Goal: Task Accomplishment & Management: Use online tool/utility

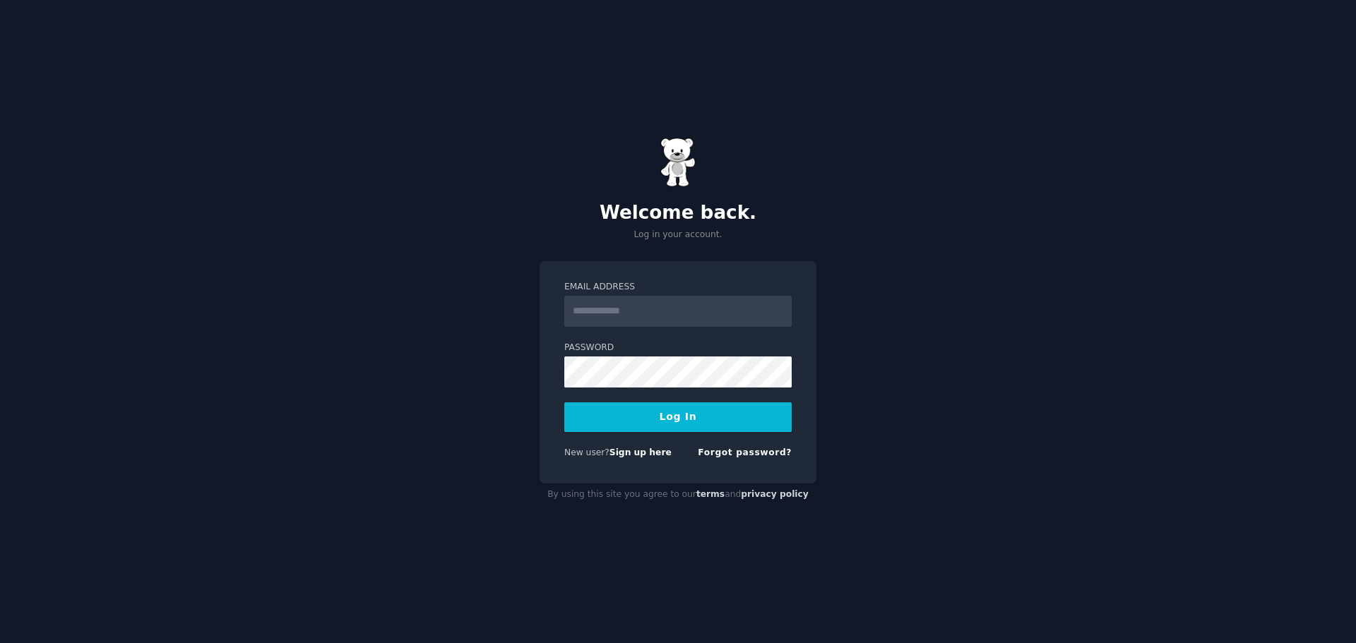
click at [635, 309] on input "Email Address" at bounding box center [677, 311] width 227 height 31
type input "**********"
click at [676, 417] on button "Log In" at bounding box center [677, 417] width 227 height 30
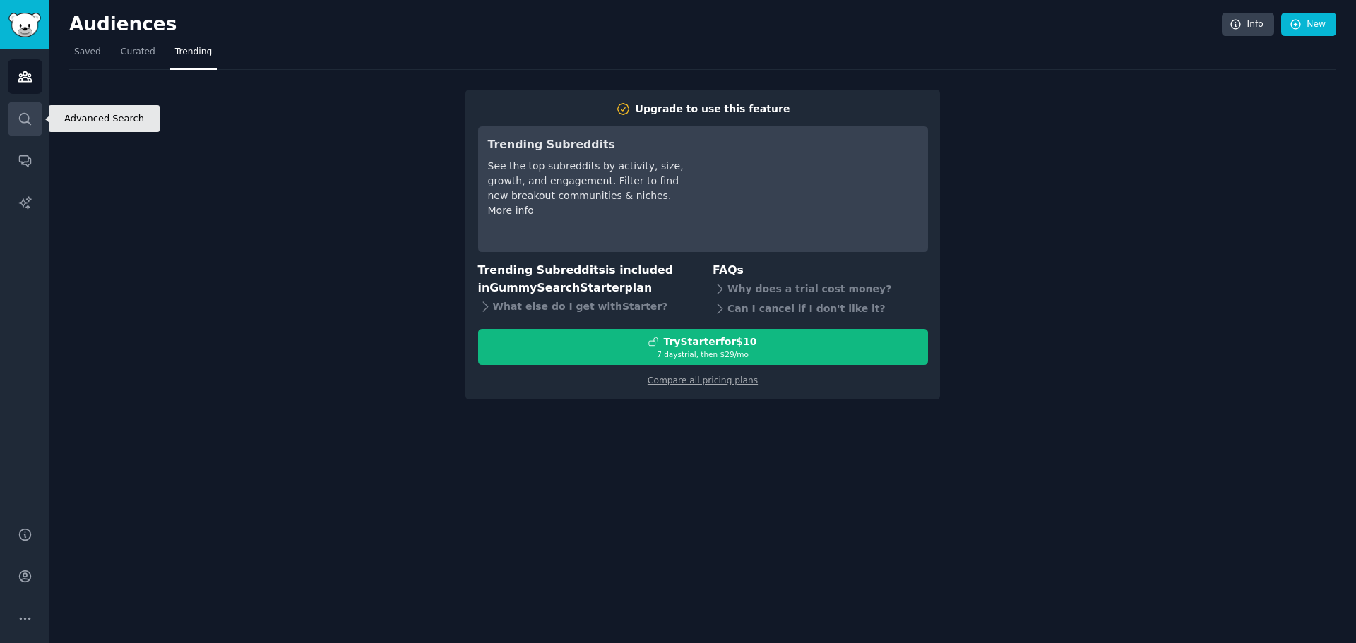
click at [25, 119] on icon "Sidebar" at bounding box center [25, 119] width 15 height 15
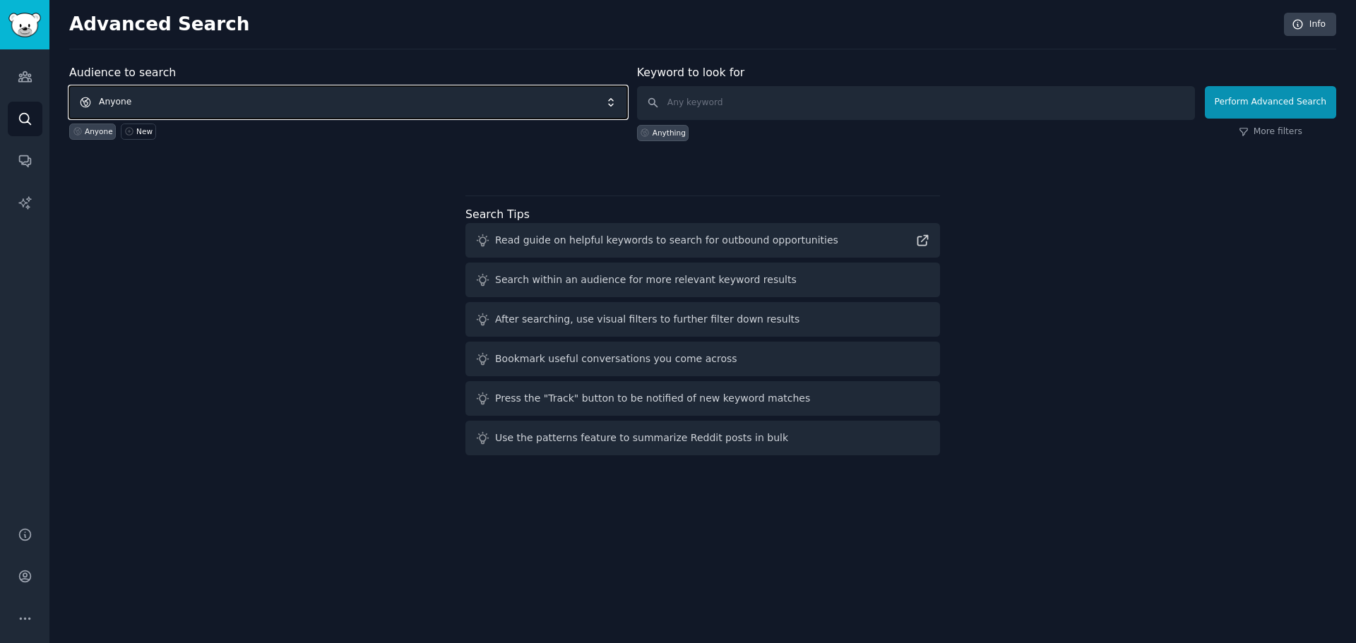
click at [169, 101] on span "Anyone" at bounding box center [348, 102] width 558 height 32
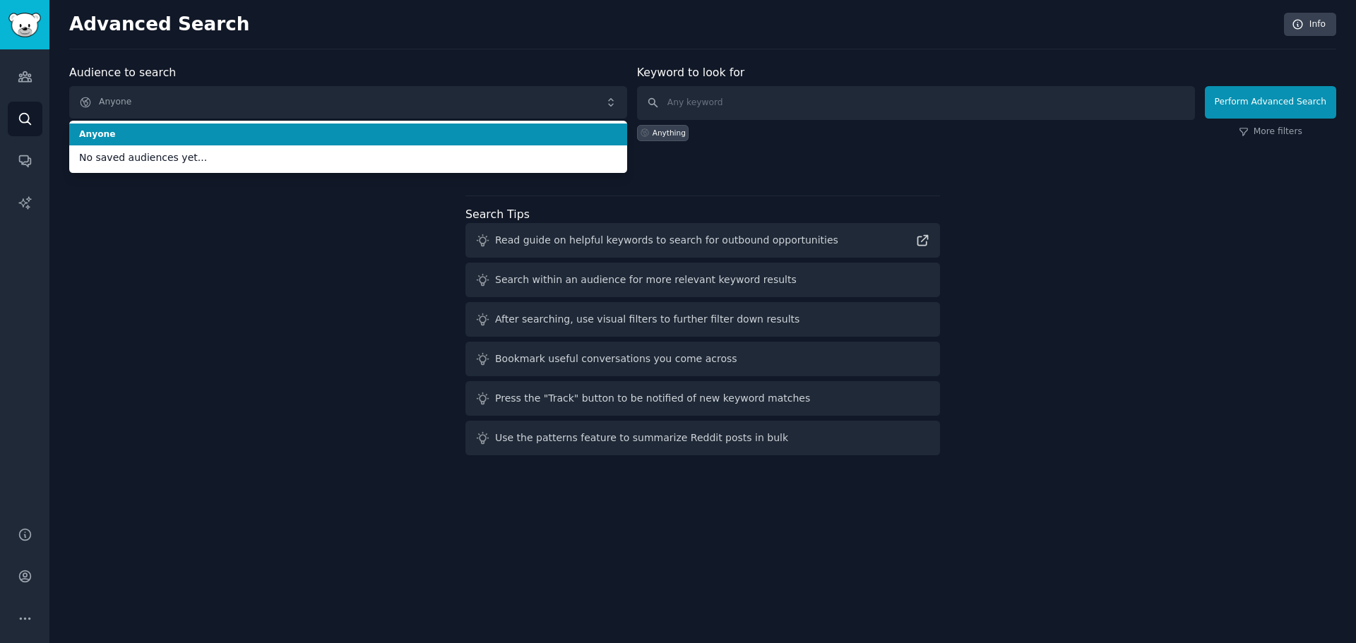
click at [106, 133] on span "Anyone" at bounding box center [348, 135] width 538 height 13
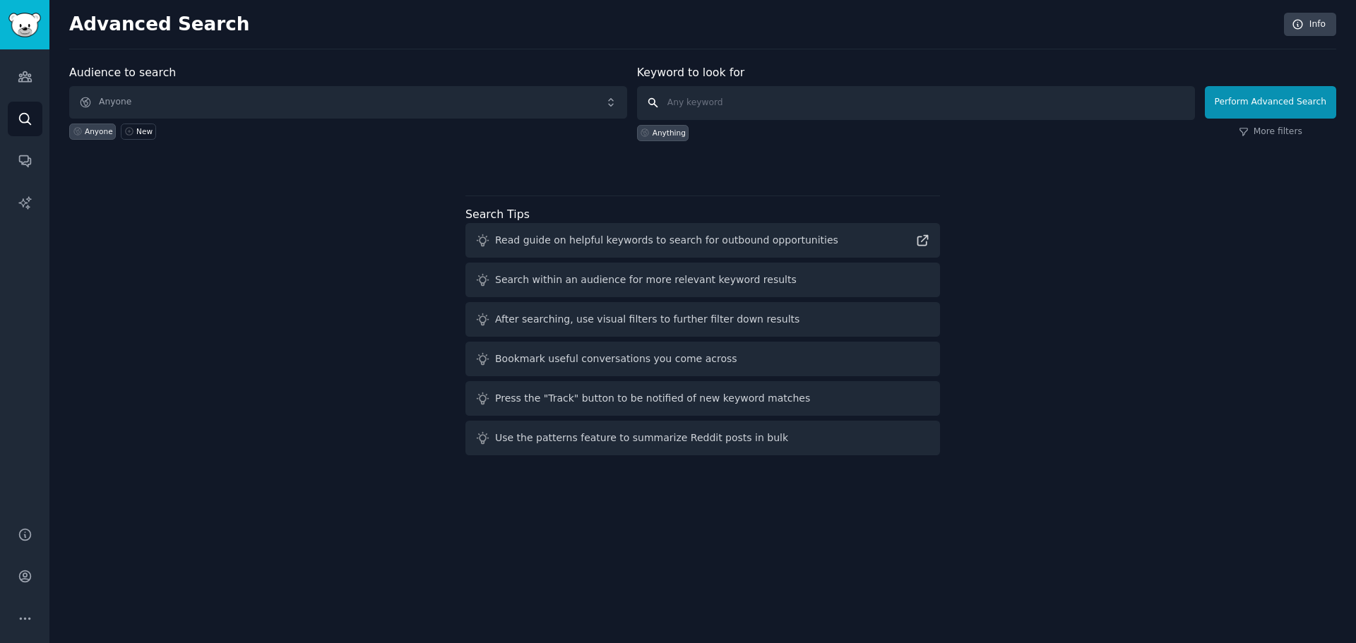
click at [734, 101] on input "text" at bounding box center [916, 103] width 558 height 34
type input "enneagram"
click button "Perform Advanced Search" at bounding box center [1270, 102] width 131 height 32
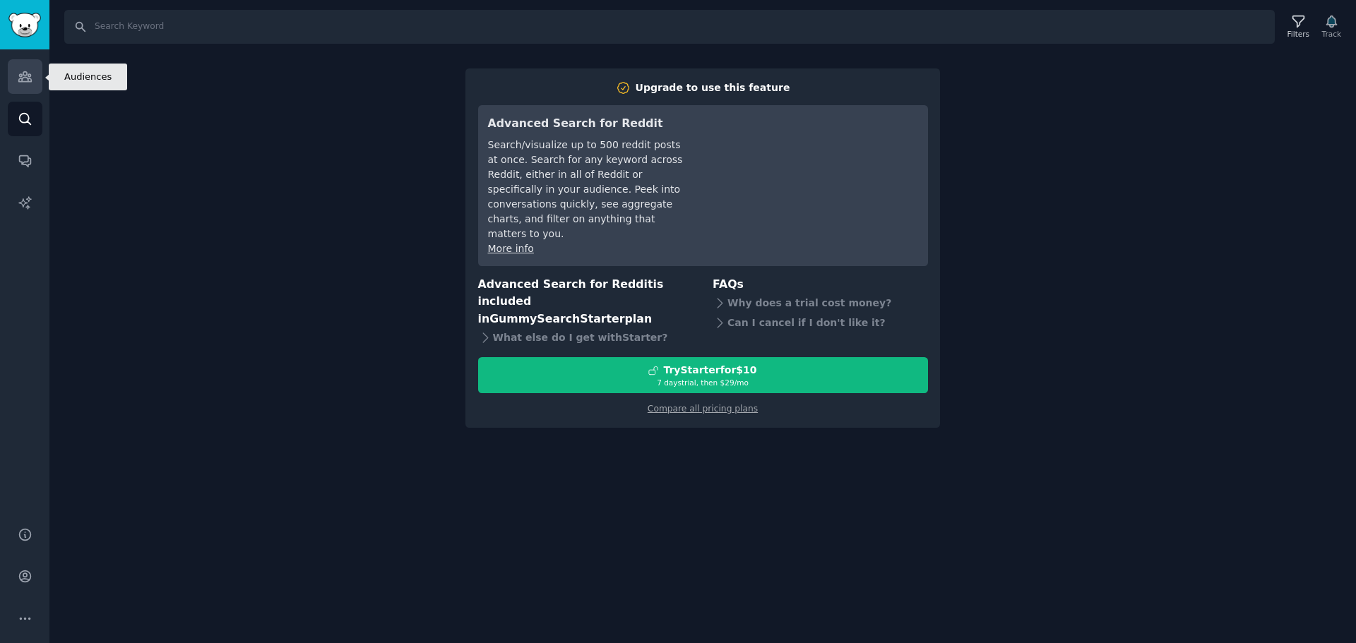
click at [27, 80] on icon "Sidebar" at bounding box center [25, 76] width 15 height 15
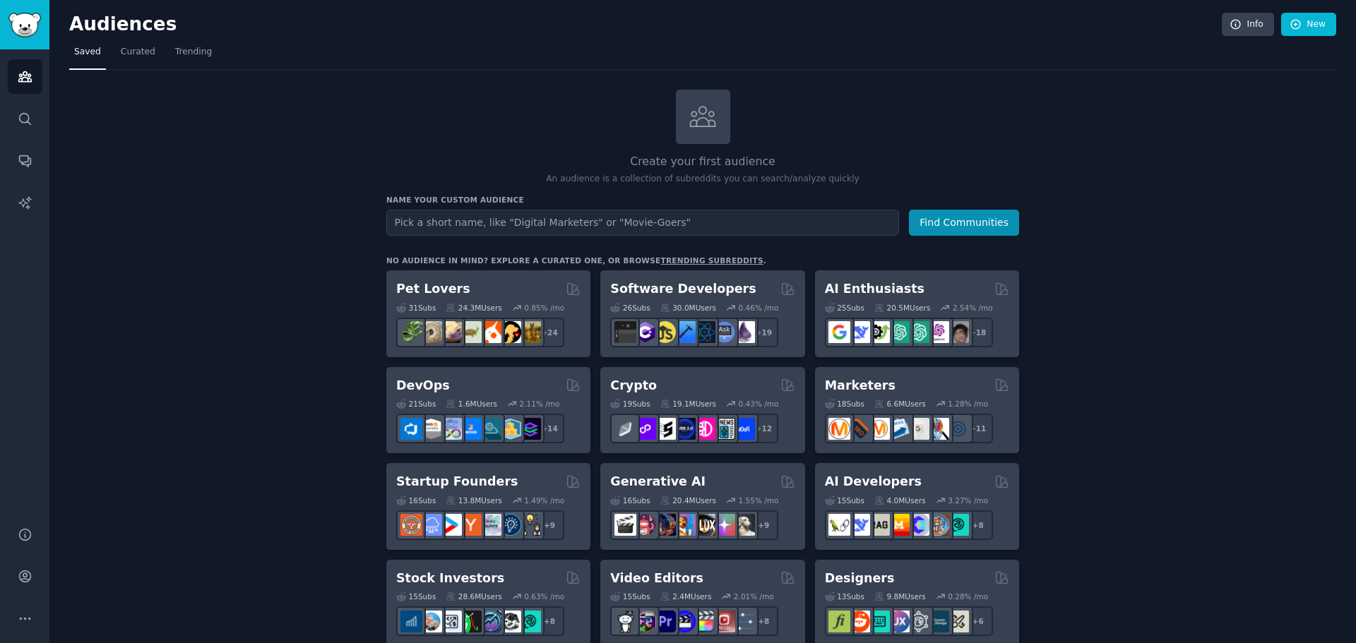
click at [464, 222] on input "text" at bounding box center [642, 223] width 513 height 26
type input "enneagram"
click at [988, 225] on button "Find Communities" at bounding box center [964, 223] width 110 height 26
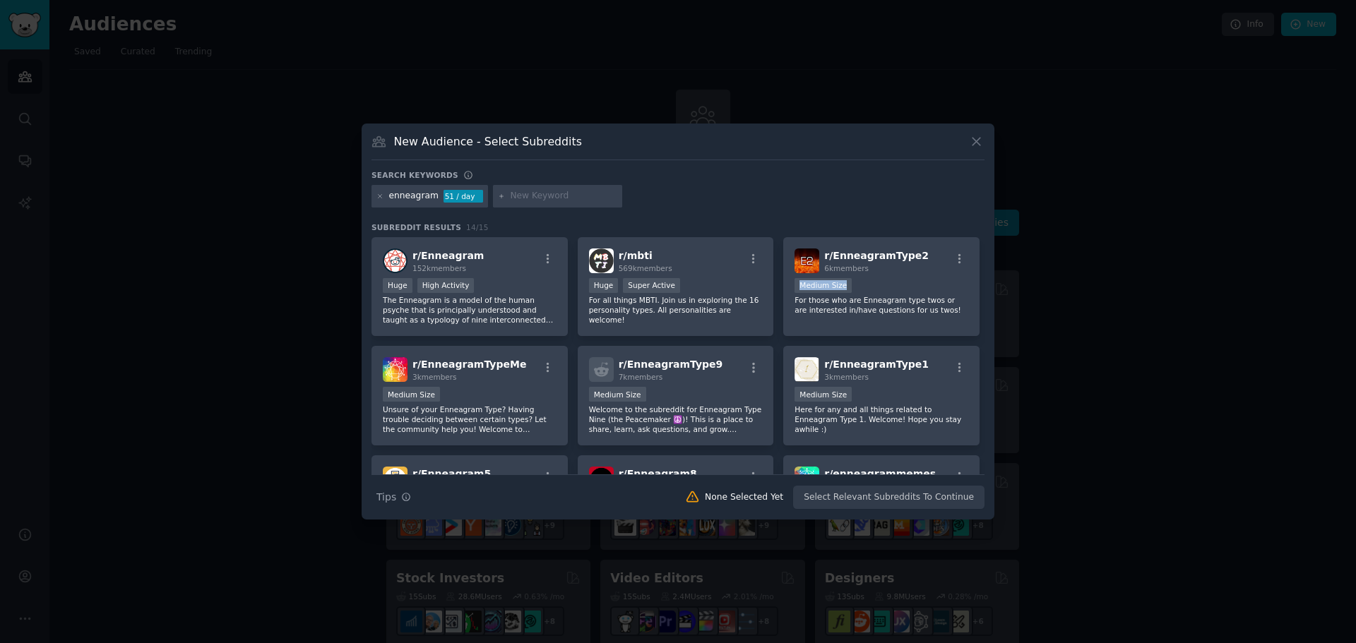
drag, startPoint x: 984, startPoint y: 258, endPoint x: 981, endPoint y: 279, distance: 20.8
click at [981, 278] on div "New Audience - Select Subreddits Search keywords enneagram 51 / day Subreddit R…" at bounding box center [678, 322] width 633 height 396
click at [972, 141] on icon at bounding box center [976, 141] width 15 height 15
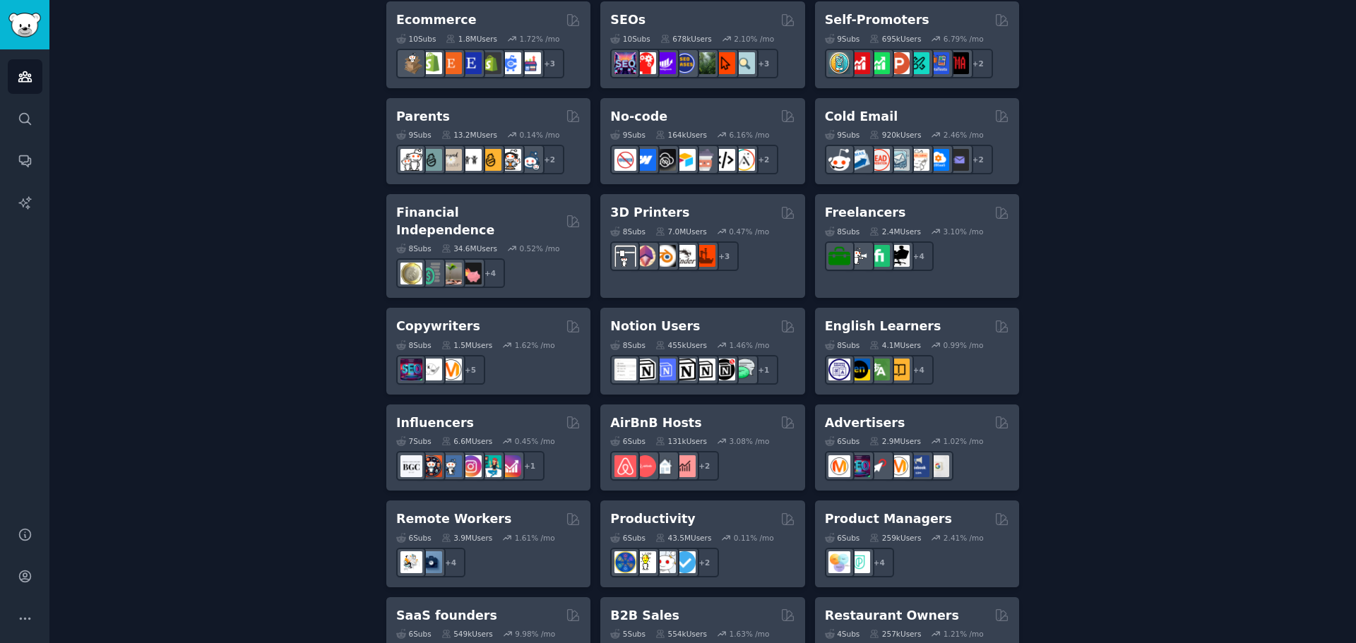
scroll to position [986, 0]
